Goal: Check status

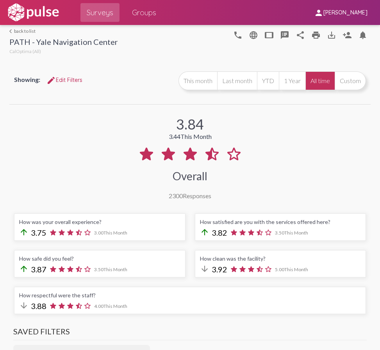
select select "Positive"
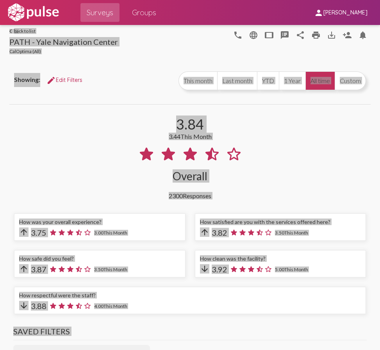
scroll to position [0, 0]
